Goal: Task Accomplishment & Management: Use online tool/utility

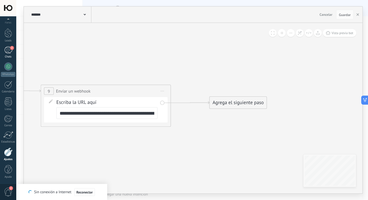
click at [9, 54] on link "2 Chats" at bounding box center [8, 52] width 16 height 12
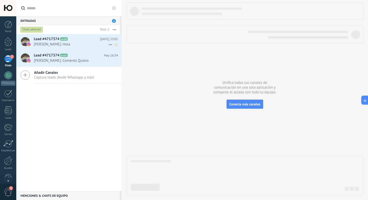
click at [80, 42] on span "[PERSON_NAME]: Hola" at bounding box center [71, 44] width 75 height 5
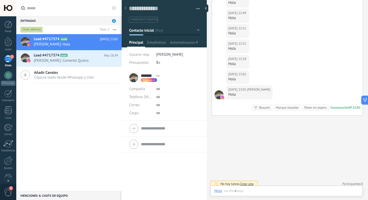
scroll to position [8, 0]
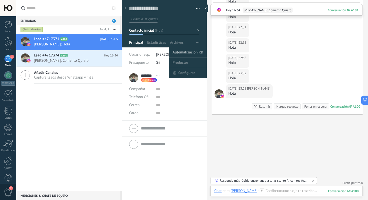
click at [186, 51] on span "Automatizacion RD" at bounding box center [188, 52] width 31 height 10
type textarea "***"
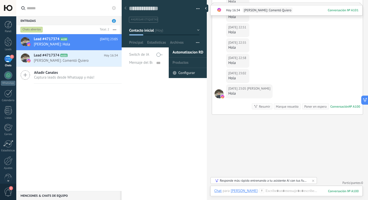
click at [185, 75] on span "Configurar" at bounding box center [186, 73] width 17 height 10
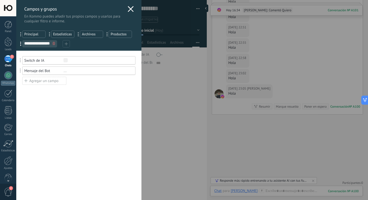
click at [22, 60] on span at bounding box center [20, 60] width 9 height 12
click at [42, 62] on div "Switch de IA" at bounding box center [43, 60] width 39 height 5
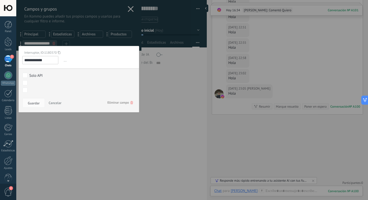
click at [59, 54] on icon at bounding box center [59, 52] width 3 height 7
click at [35, 118] on div at bounding box center [78, 100] width 125 height 200
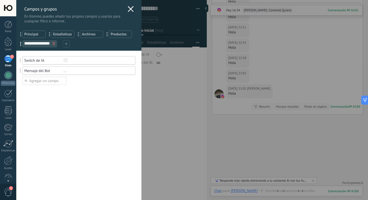
click at [37, 71] on div "Mensaje del Bot" at bounding box center [43, 70] width 39 height 5
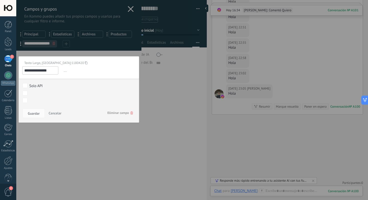
click at [85, 63] on icon at bounding box center [86, 62] width 3 height 7
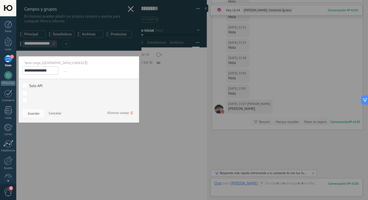
scroll to position [408, 0]
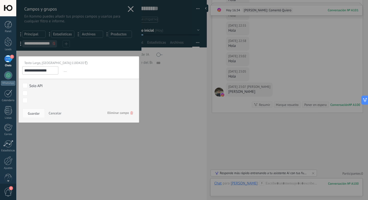
click at [83, 139] on div at bounding box center [78, 100] width 125 height 200
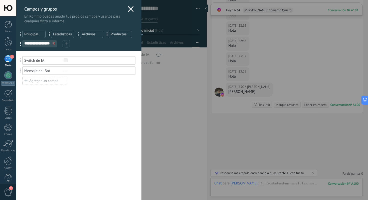
click at [47, 71] on div "Mensaje del Bot" at bounding box center [43, 70] width 39 height 5
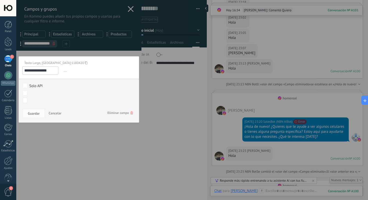
scroll to position [455, 0]
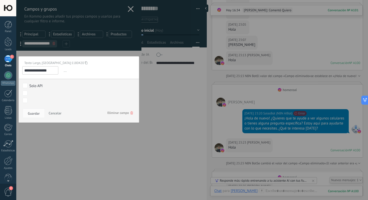
click at [183, 84] on div "**********" at bounding box center [192, 100] width 352 height 200
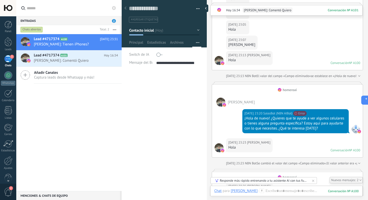
type textarea "**********"
